Goal: Check status: Check status

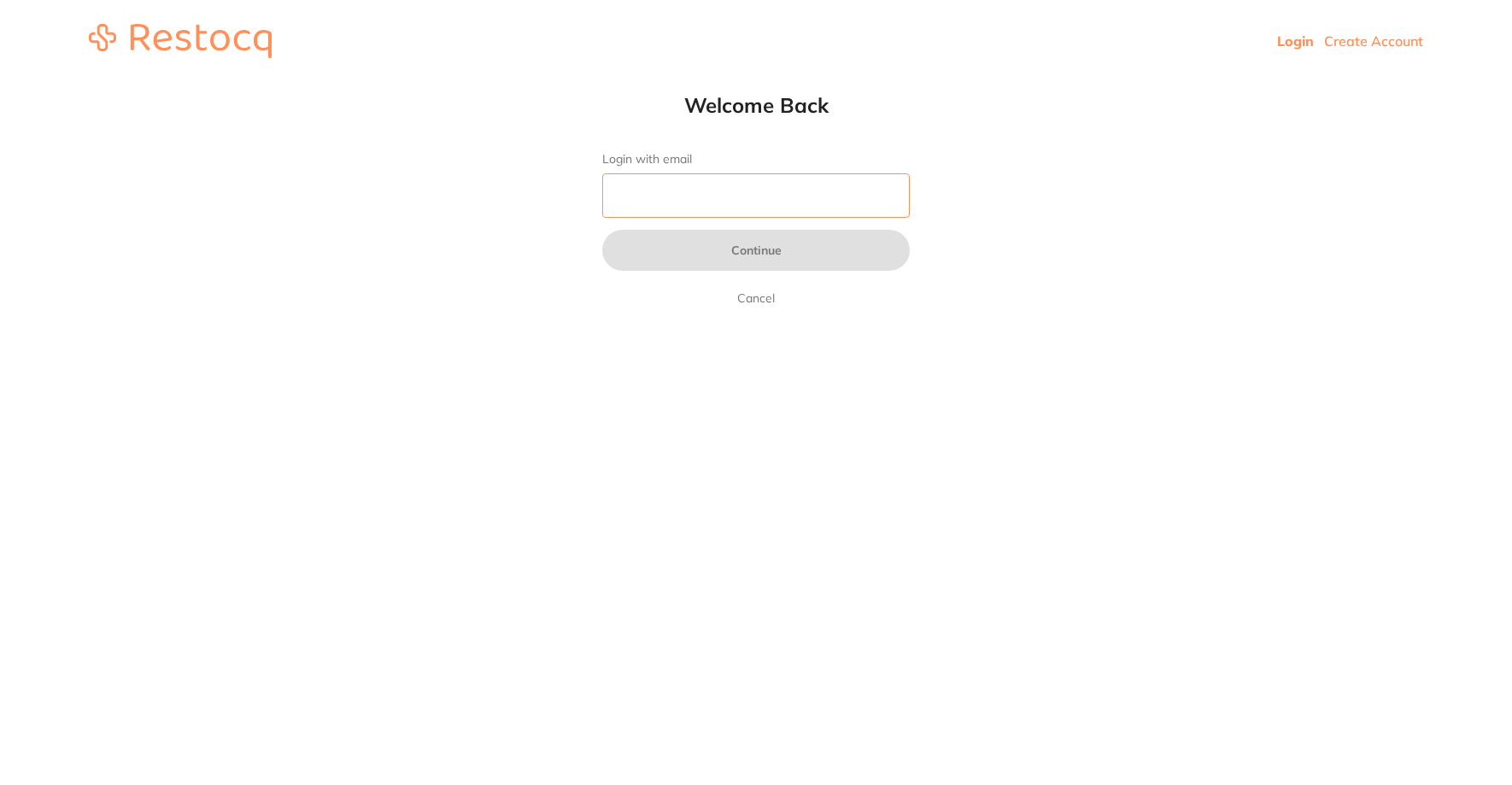
click at [810, 191] on input "Login with email" at bounding box center [756, 195] width 308 height 45
type input "[EMAIL_ADDRESS][DOMAIN_NAME]"
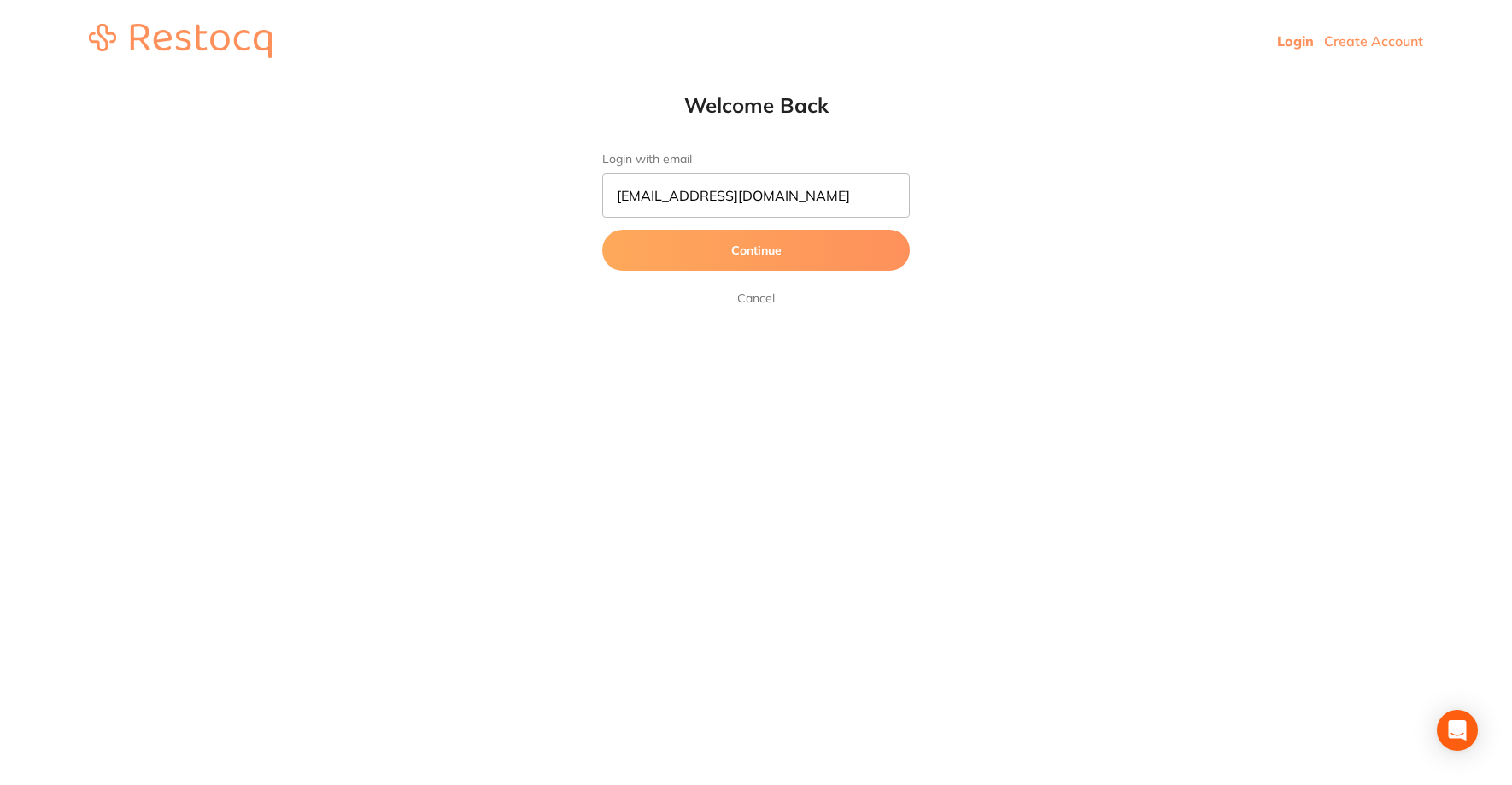
drag, startPoint x: 801, startPoint y: 212, endPoint x: 787, endPoint y: 245, distance: 35.8
click at [787, 245] on button "Continue" at bounding box center [756, 250] width 308 height 41
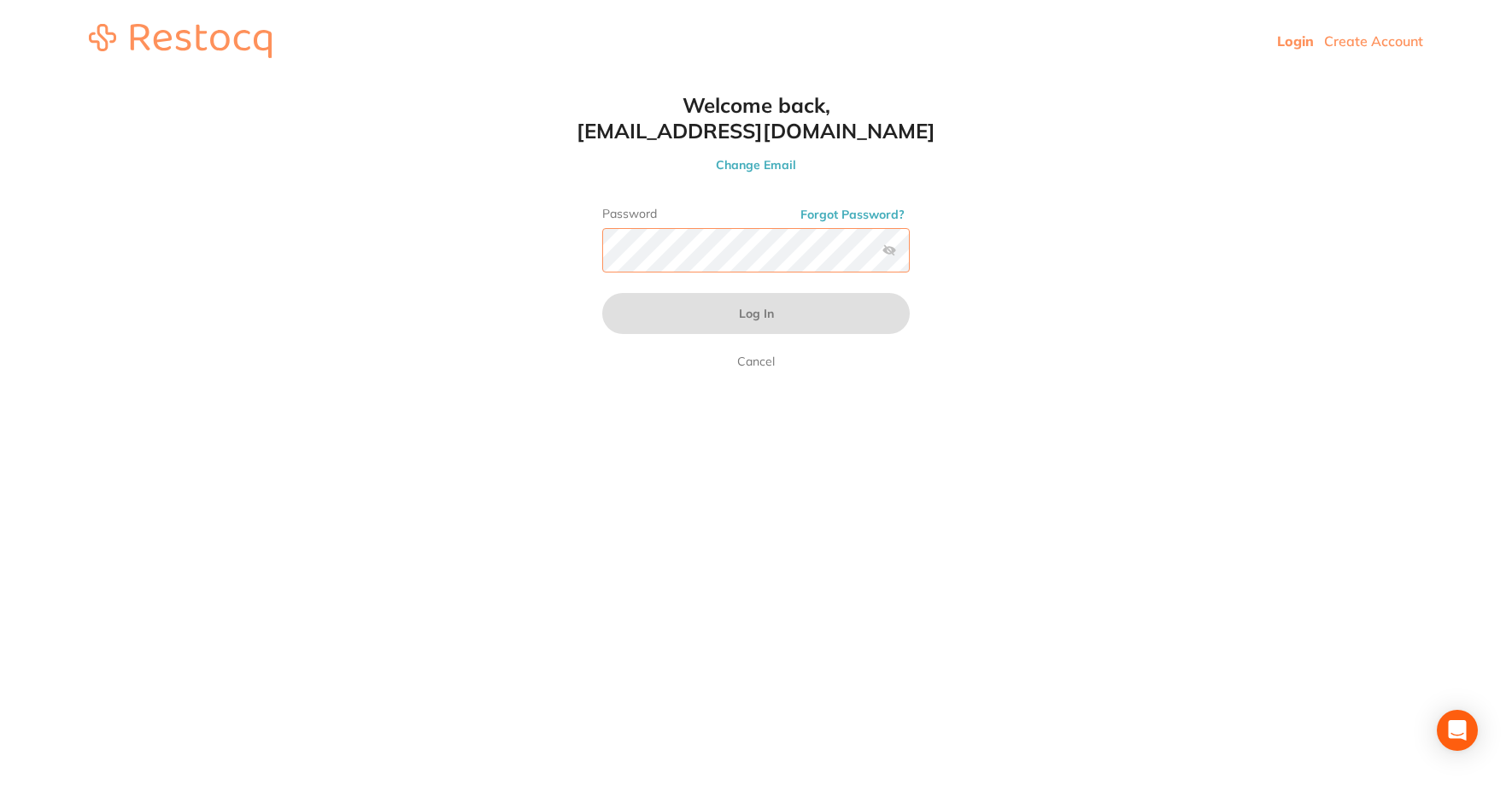
click at [589, 226] on div "Welcome back, [EMAIL_ADDRESS][DOMAIN_NAME] Change Email Password Forgot Passwor…" at bounding box center [756, 233] width 376 height 280
click at [892, 256] on label at bounding box center [890, 251] width 14 height 14
click at [910, 255] on input "checkbox" at bounding box center [910, 255] width 0 height 0
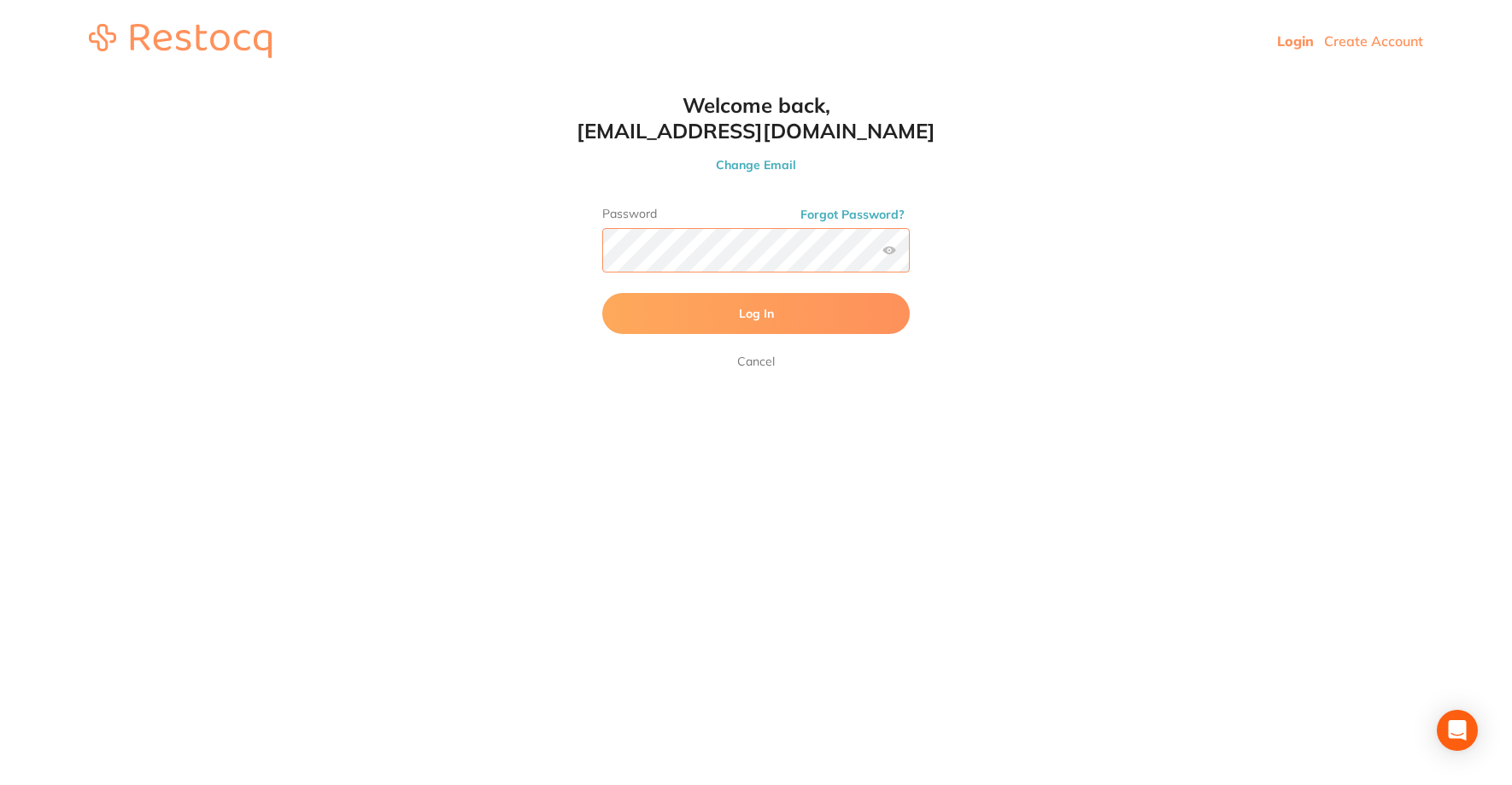
click at [602, 293] on button "Log In" at bounding box center [756, 313] width 308 height 41
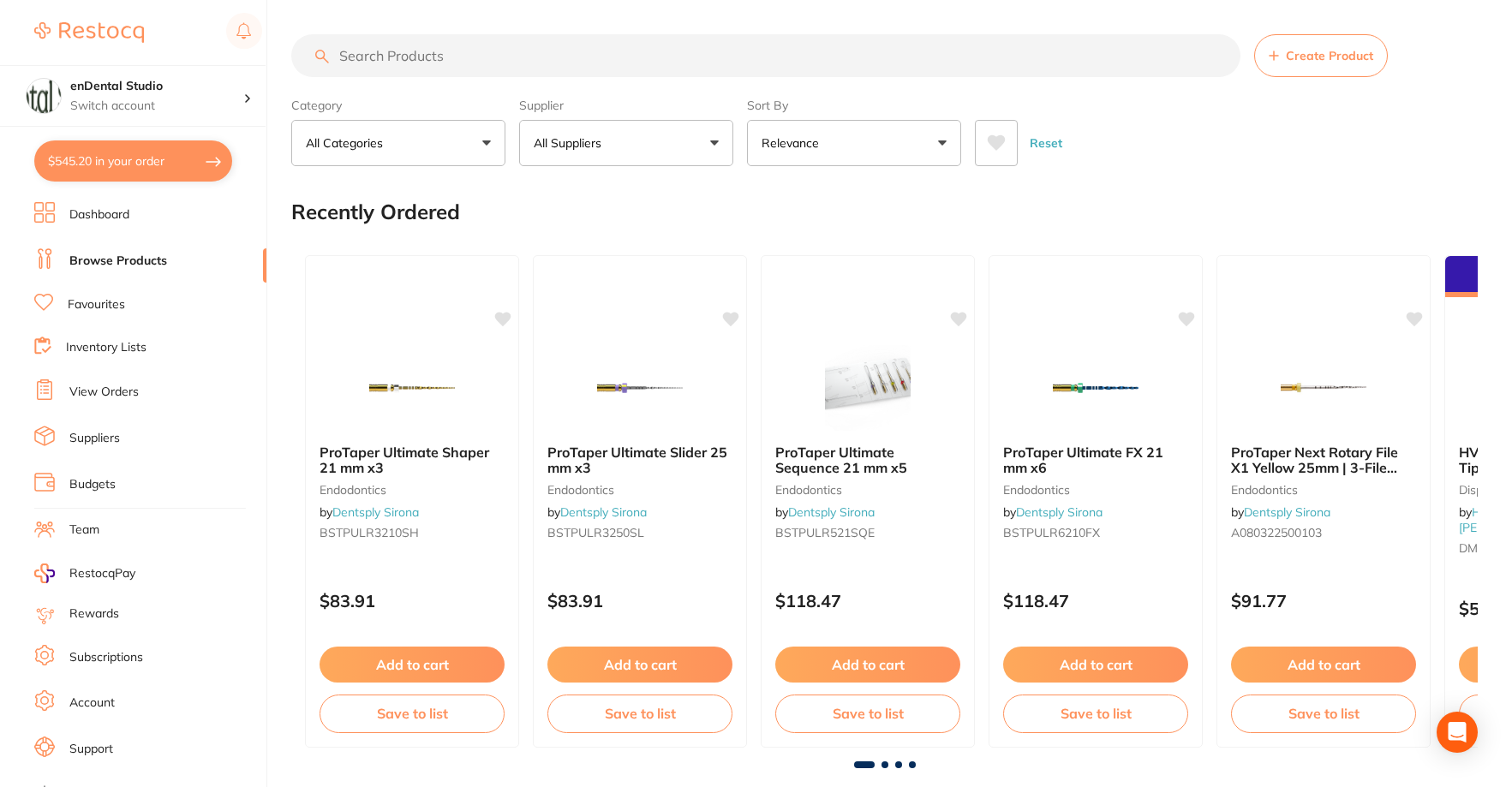
click at [131, 299] on li "Favourites" at bounding box center [150, 304] width 232 height 22
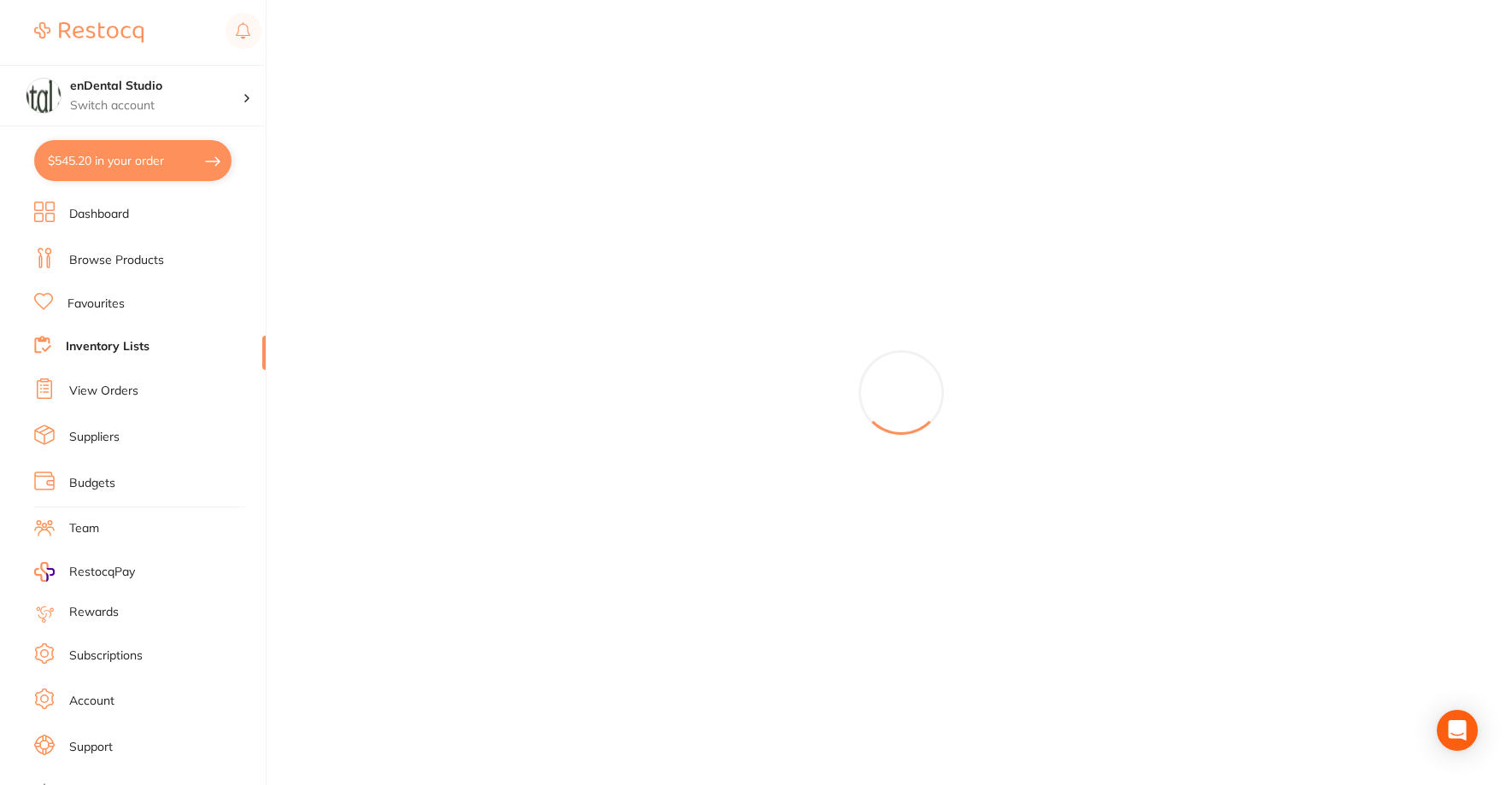
click at [125, 382] on li "View Orders" at bounding box center [149, 391] width 232 height 25
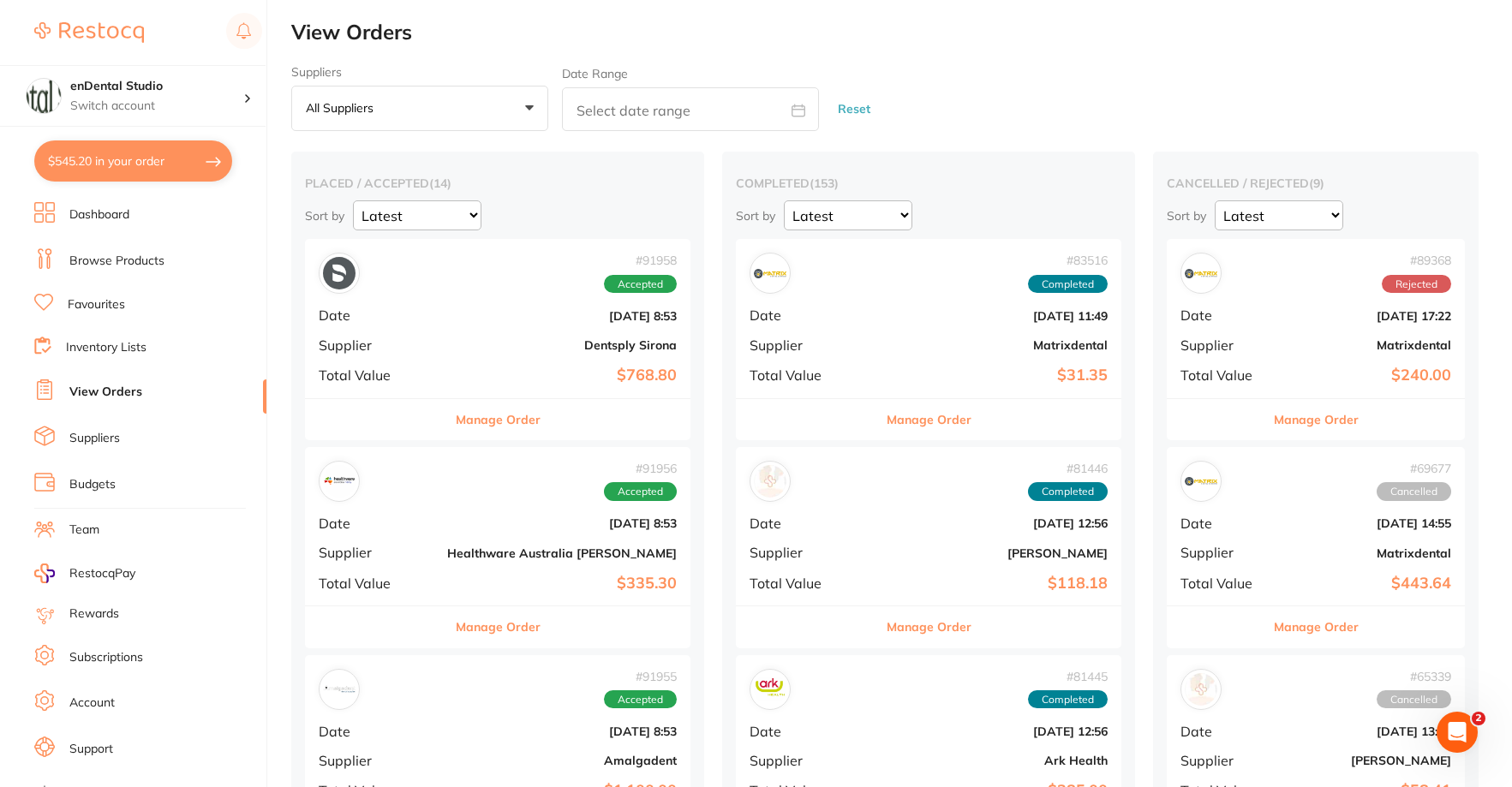
click at [506, 424] on button "Manage Order" at bounding box center [498, 420] width 85 height 41
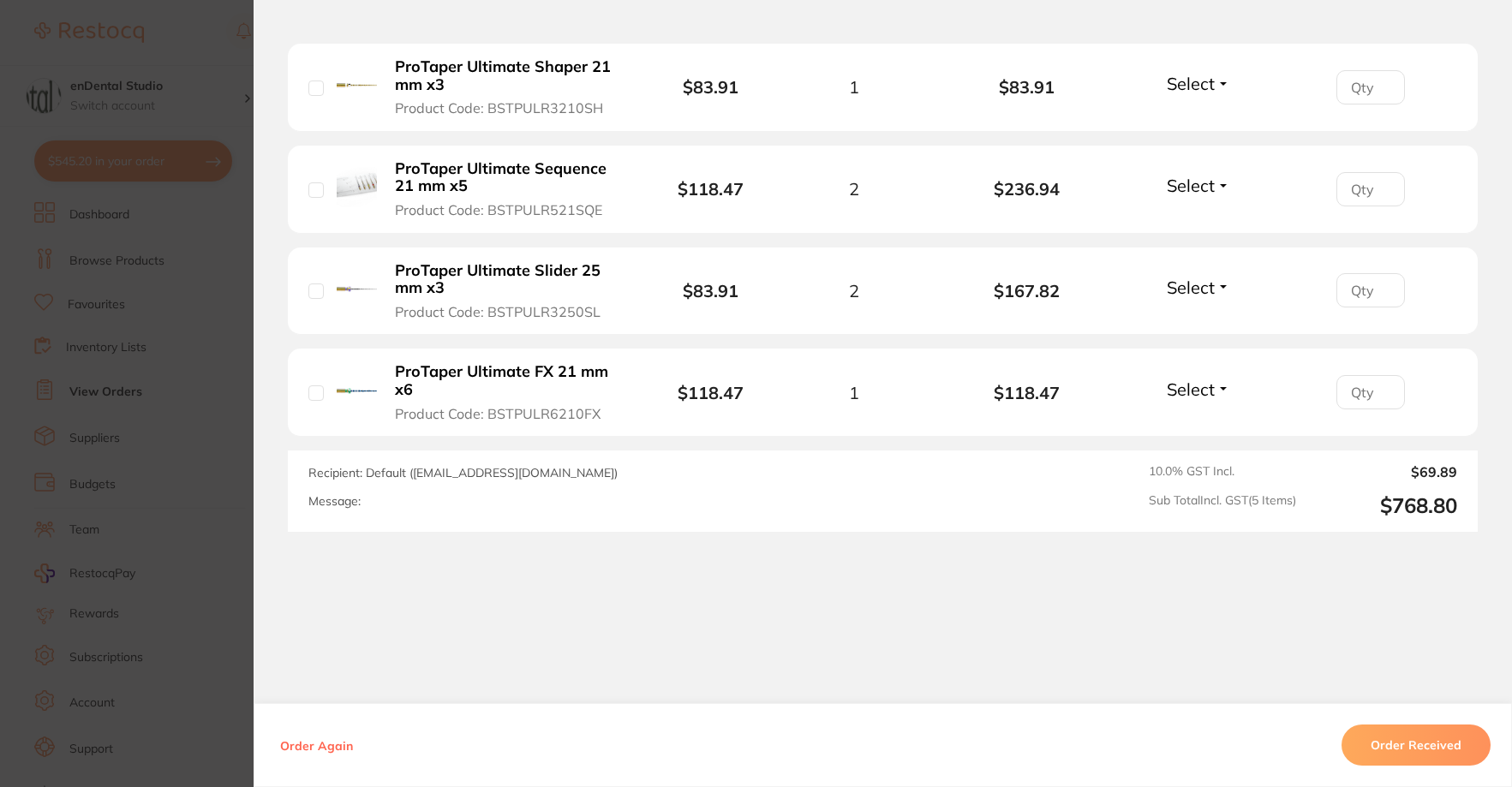
scroll to position [488, 0]
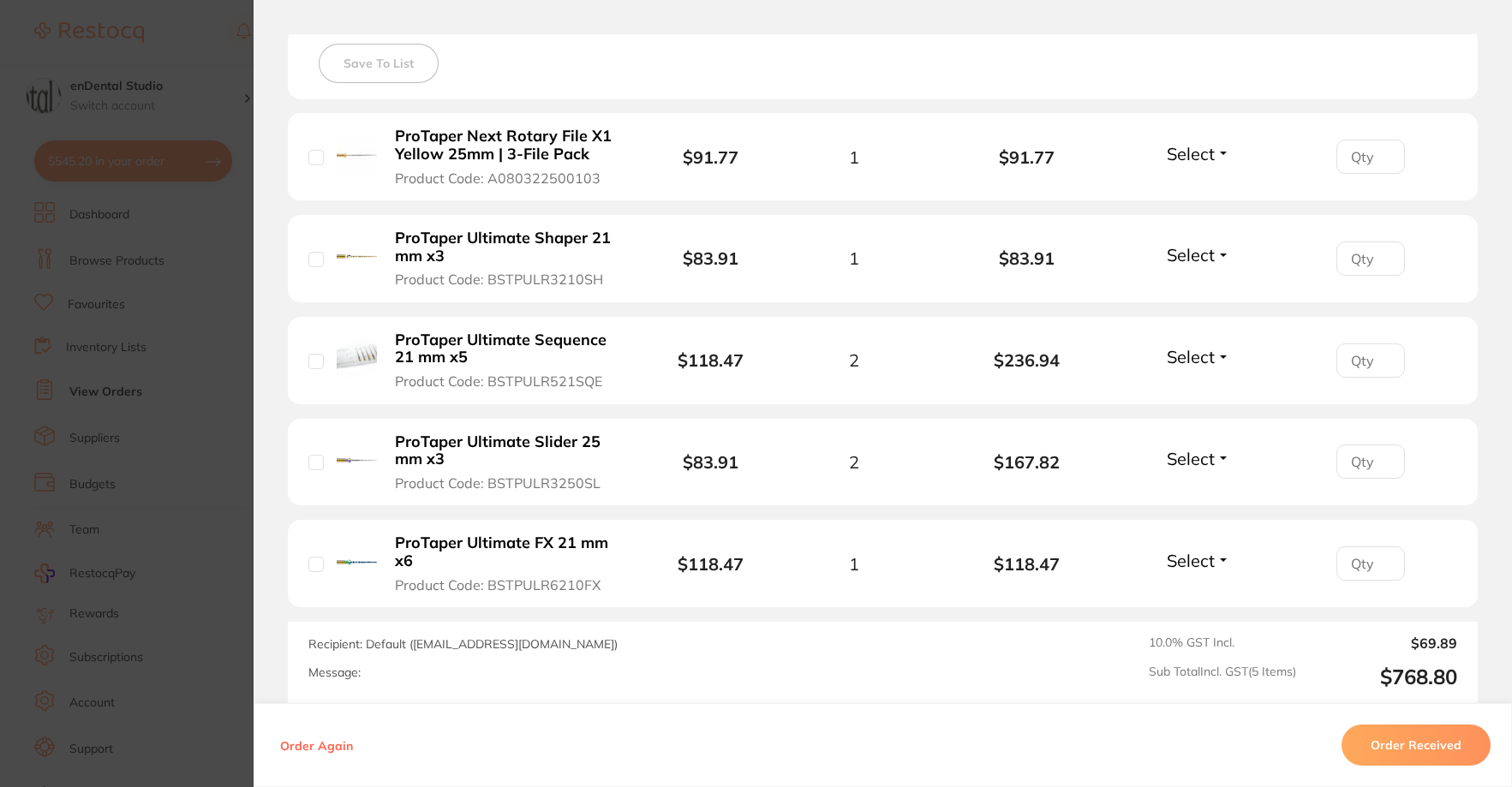
click at [190, 342] on section "Order ID: Restocq- 91958 Order Information Accepted Order Order Date [DATE] 8:5…" at bounding box center [756, 394] width 1512 height 787
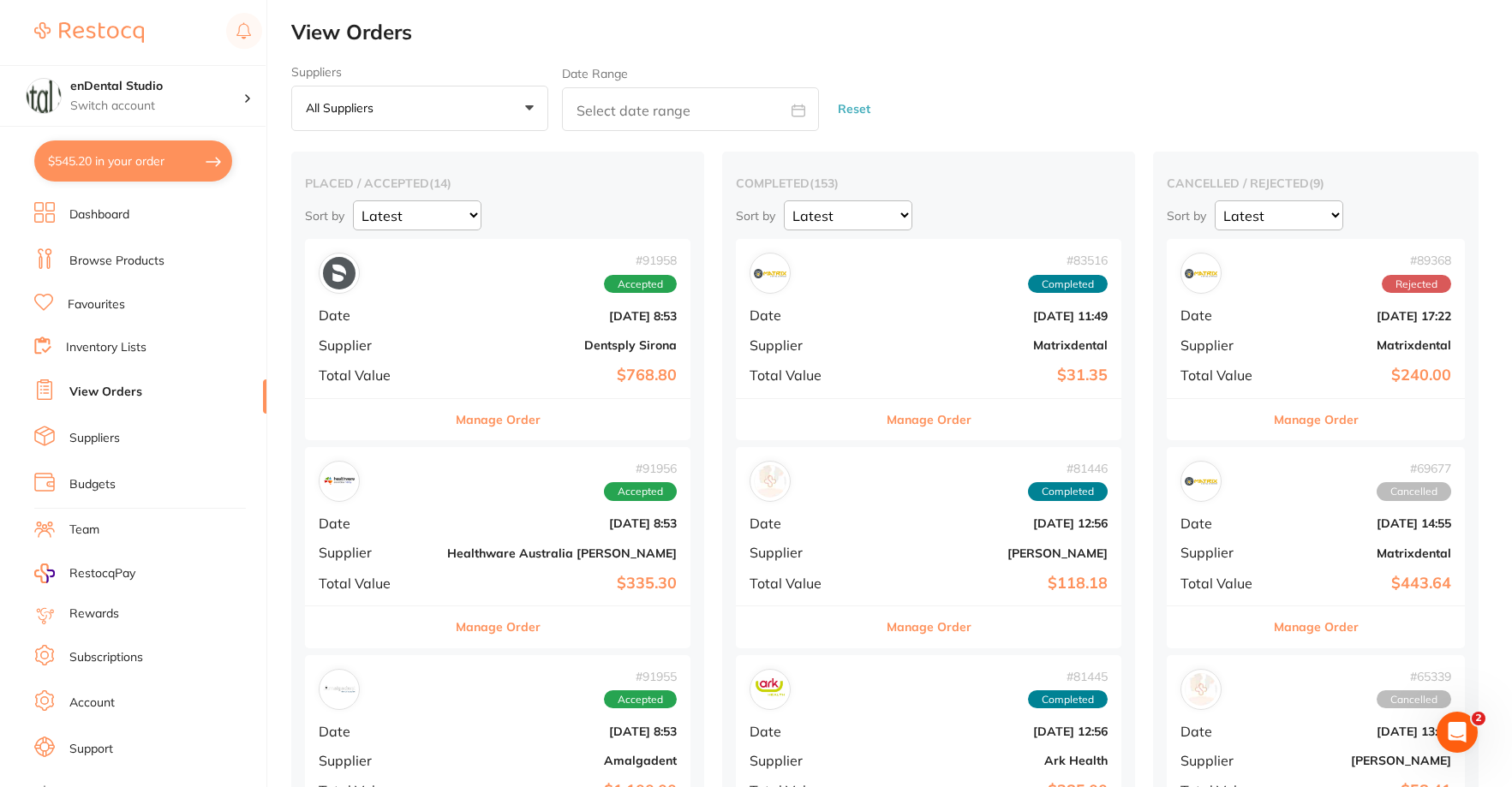
scroll to position [257, 0]
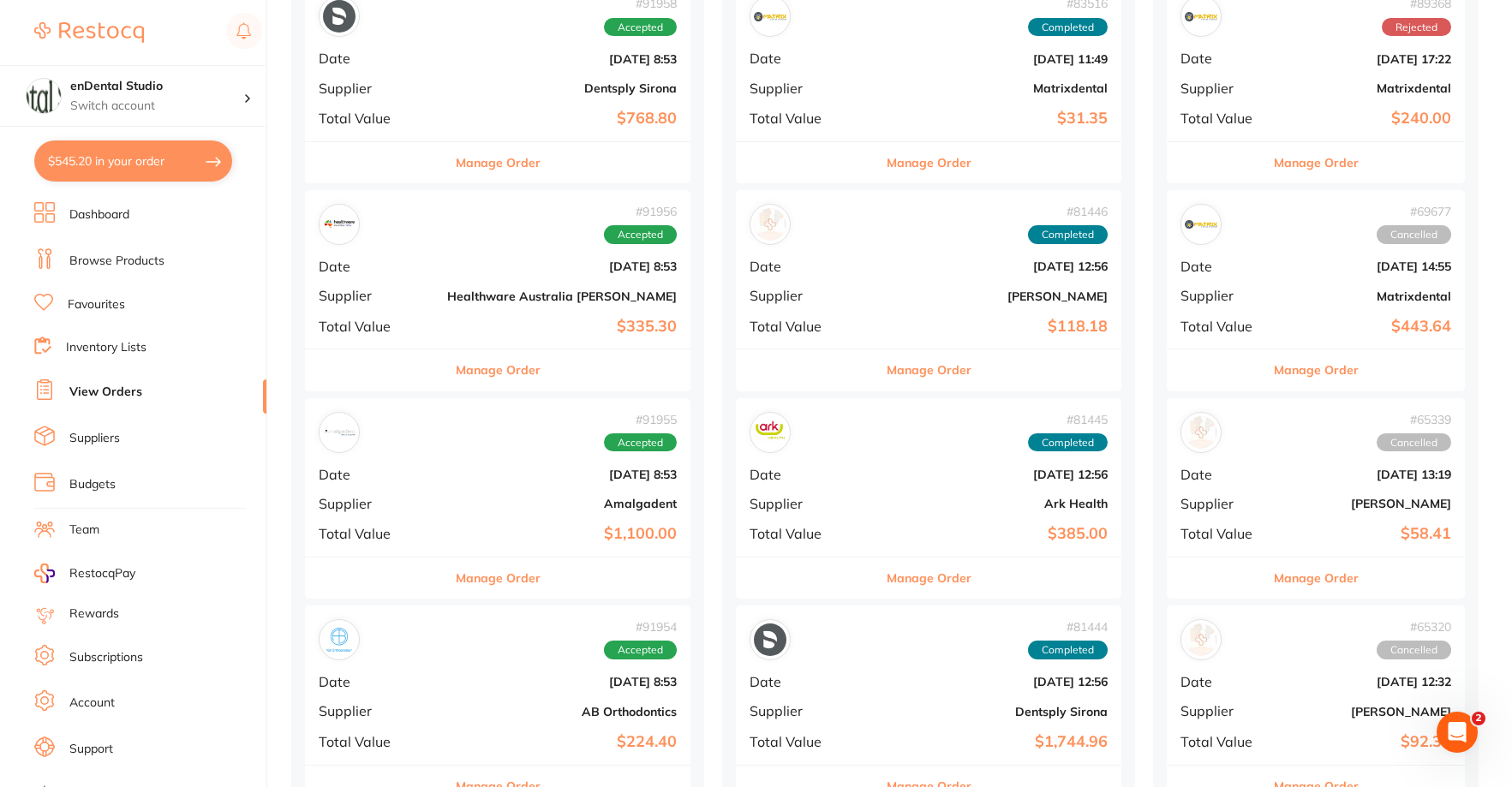
click at [490, 374] on button "Manage Order" at bounding box center [498, 370] width 85 height 41
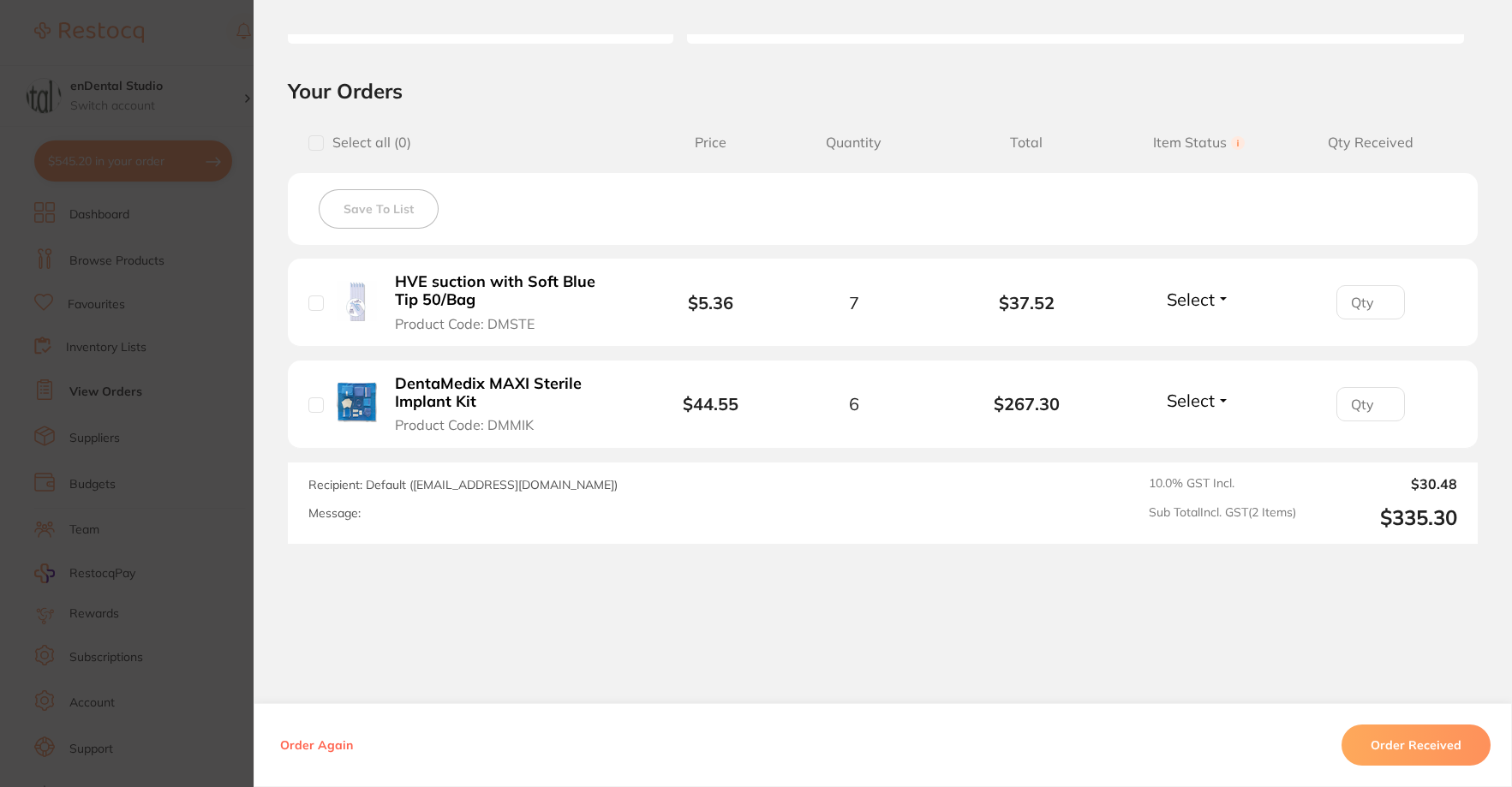
click at [213, 435] on section "Order ID: Restocq- 91956 Order Information Accepted Order Order Date [DATE] 8:5…" at bounding box center [756, 394] width 1512 height 787
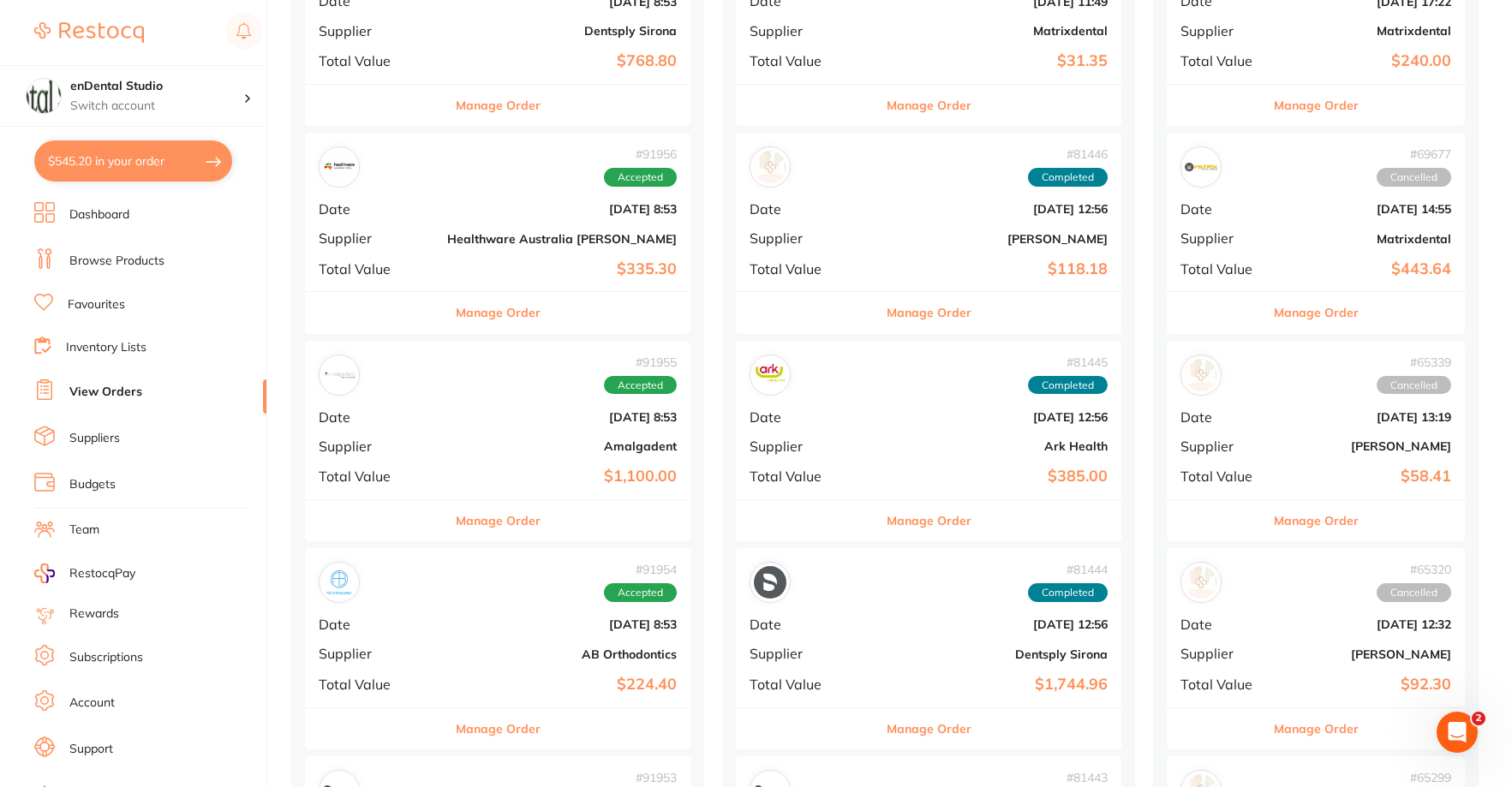
scroll to position [343, 0]
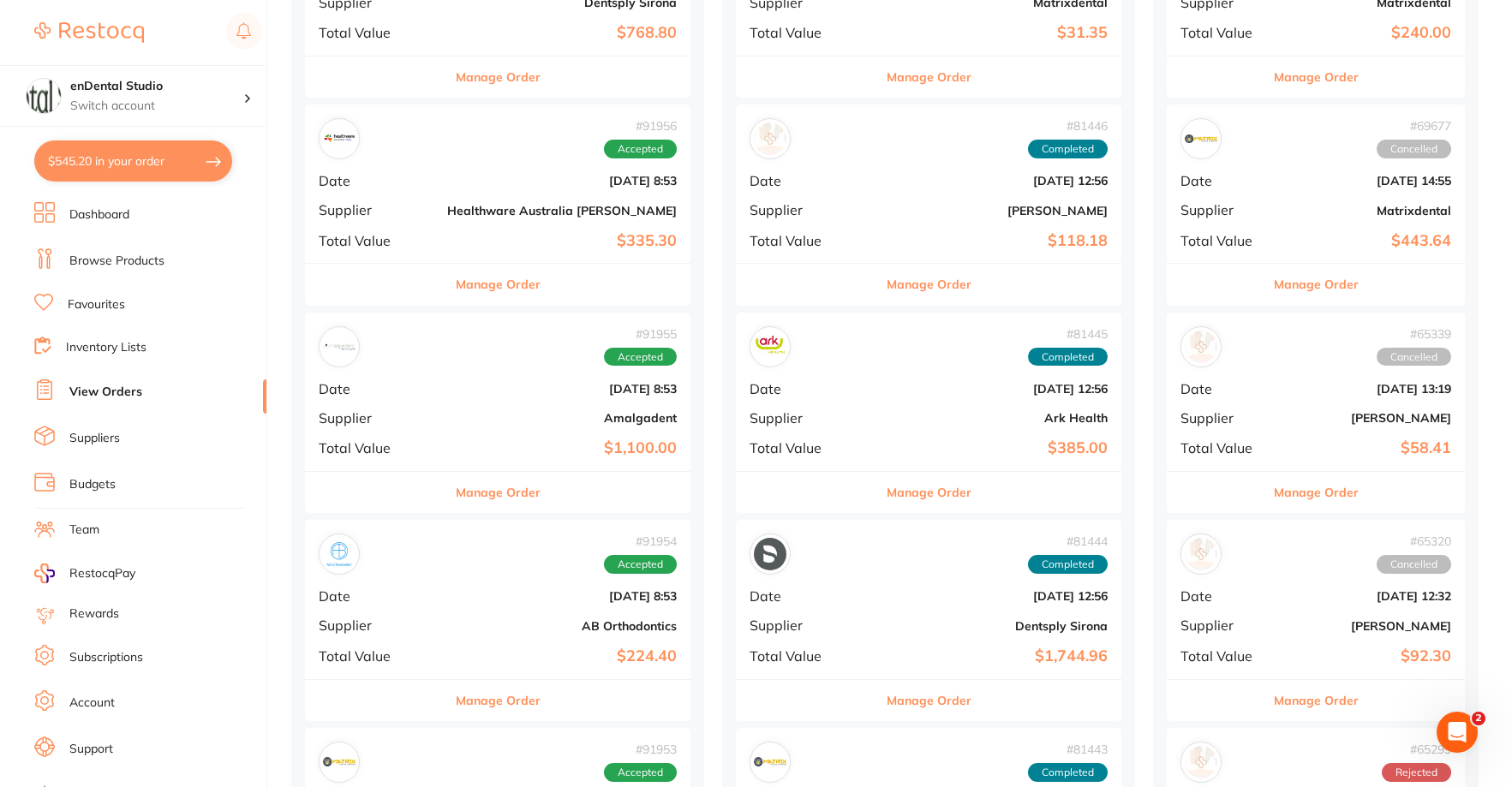
click at [460, 494] on button "Manage Order" at bounding box center [498, 493] width 85 height 41
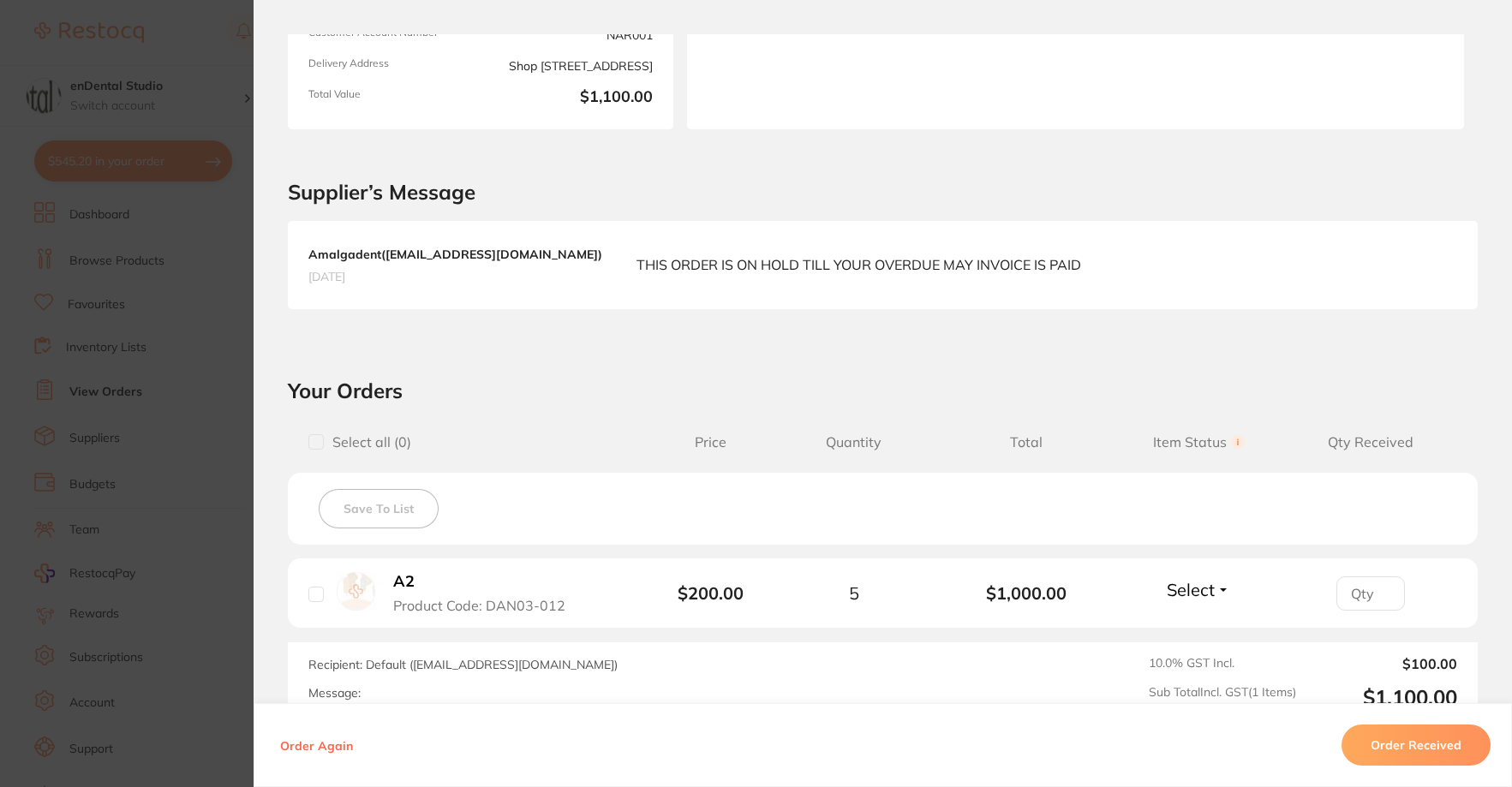
click at [195, 554] on section "Order ID: Restocq- 91955 Order Information Accepted Order Order Date [DATE] 8:5…" at bounding box center [756, 394] width 1512 height 787
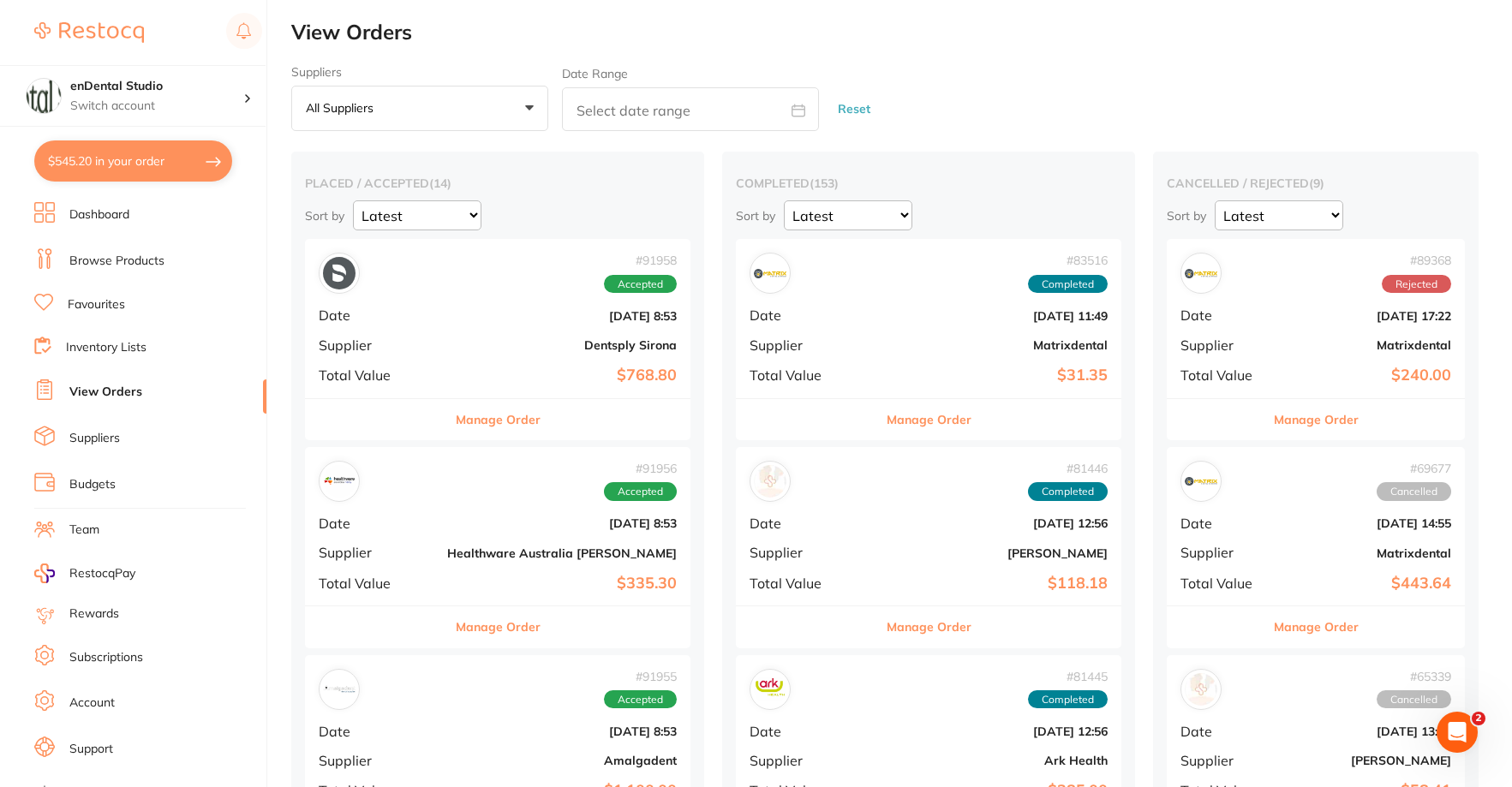
click at [488, 428] on button "Manage Order" at bounding box center [498, 420] width 85 height 41
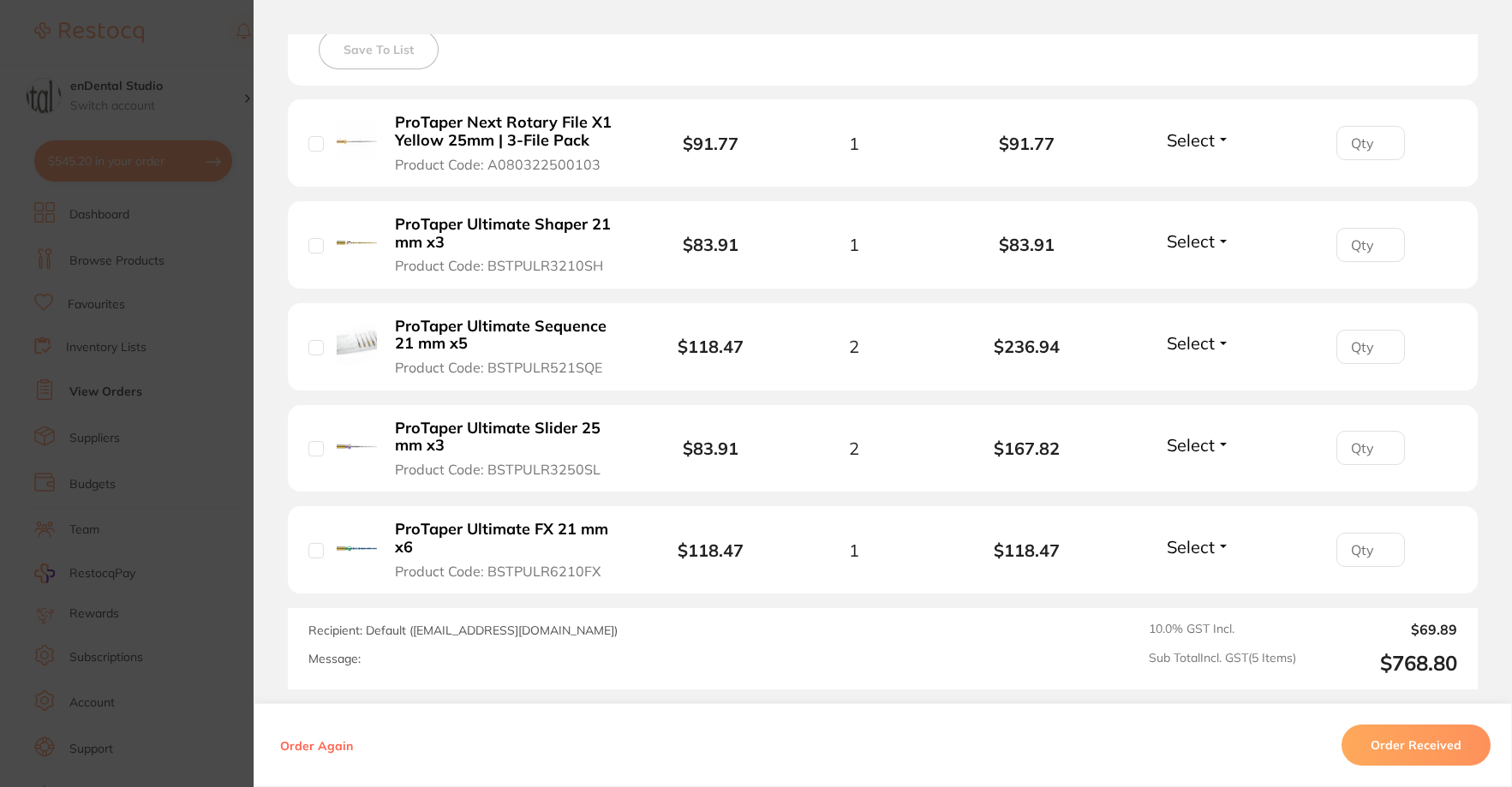
scroll to position [514, 0]
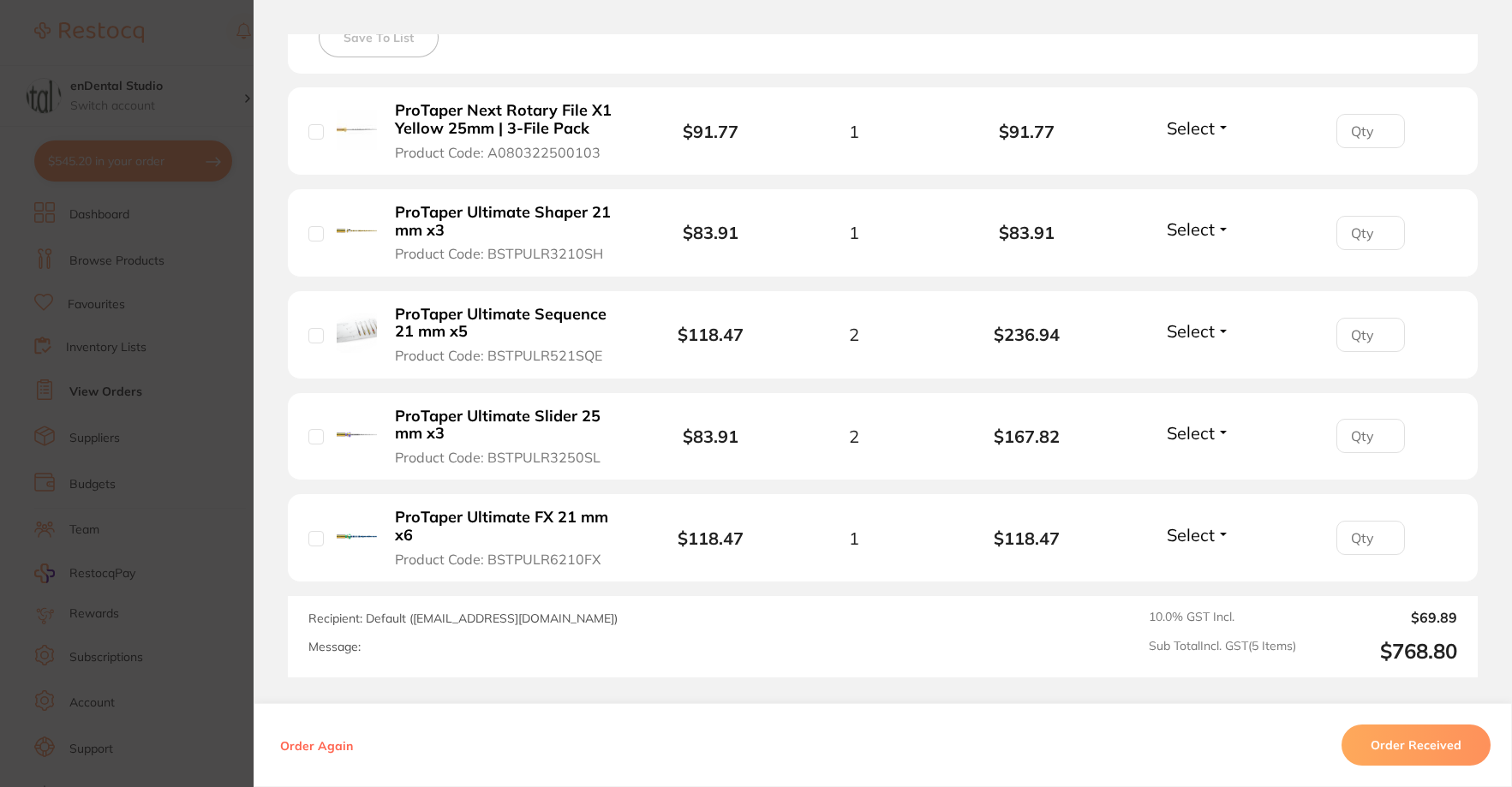
click at [204, 415] on section "Order ID: Restocq- 91958 Order Information Accepted Order Order Date [DATE] 8:5…" at bounding box center [756, 394] width 1512 height 787
